Goal: Browse casually: Explore the website without a specific task or goal

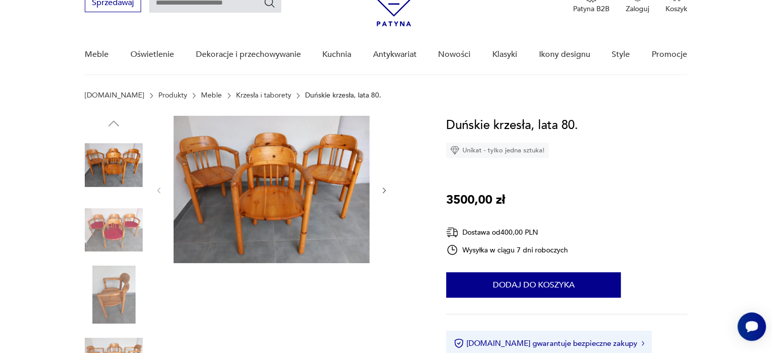
scroll to position [51, 0]
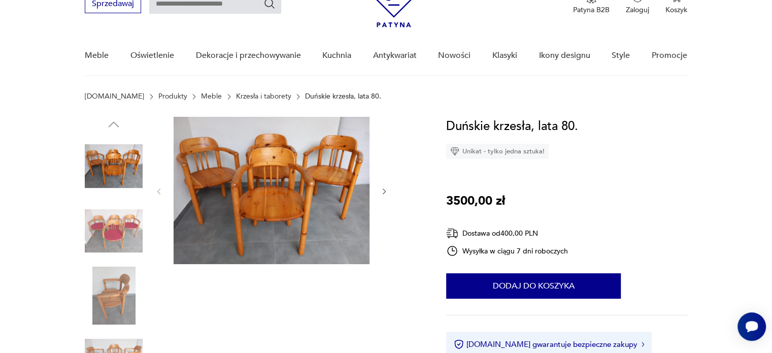
click at [106, 242] on img at bounding box center [114, 231] width 58 height 58
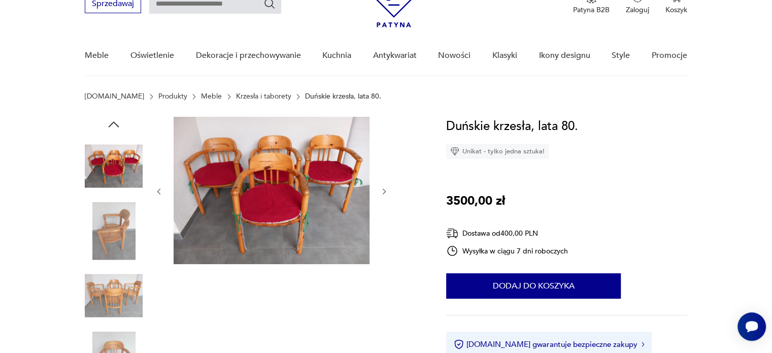
click at [116, 294] on img at bounding box center [114, 296] width 58 height 58
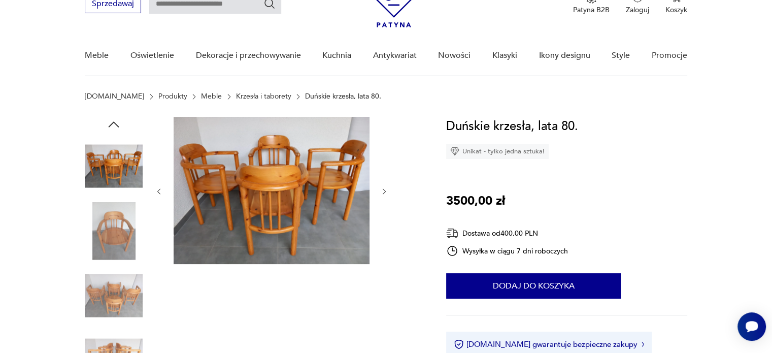
click at [116, 294] on img at bounding box center [114, 296] width 58 height 58
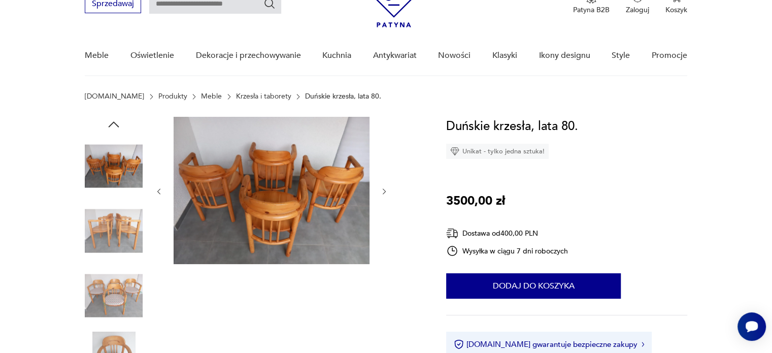
click at [116, 294] on img at bounding box center [114, 296] width 58 height 58
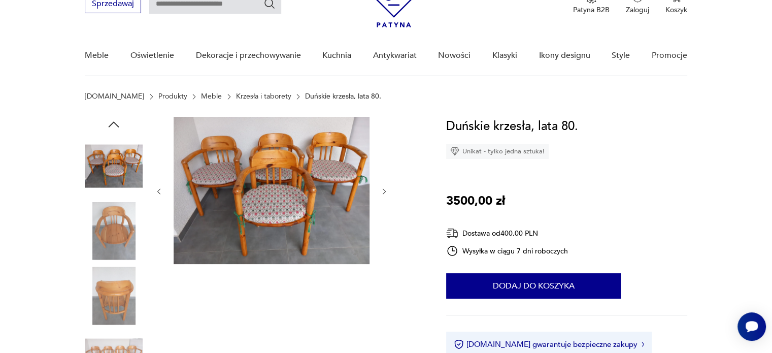
click at [116, 294] on img at bounding box center [114, 296] width 58 height 58
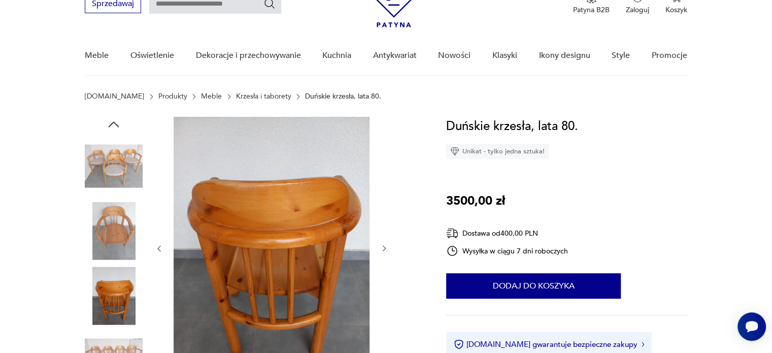
click at [116, 294] on img at bounding box center [114, 296] width 58 height 58
click at [122, 288] on img at bounding box center [114, 296] width 58 height 58
click at [112, 235] on img at bounding box center [114, 231] width 58 height 58
